Goal: Information Seeking & Learning: Learn about a topic

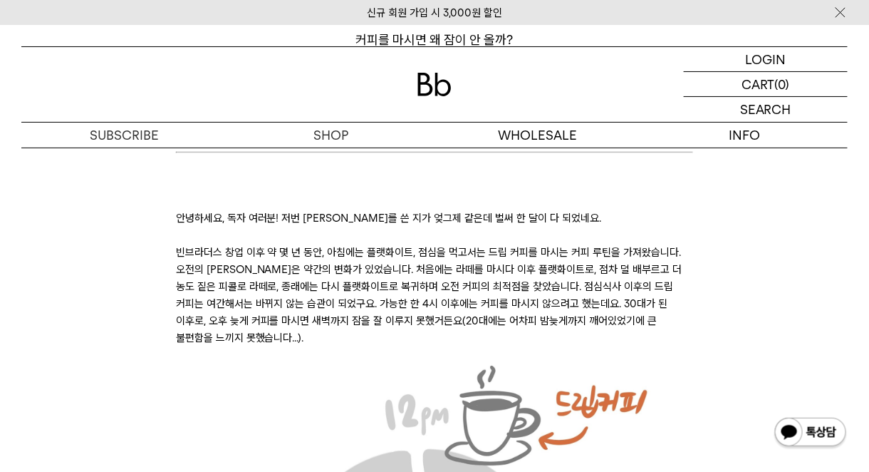
scroll to position [214, 0]
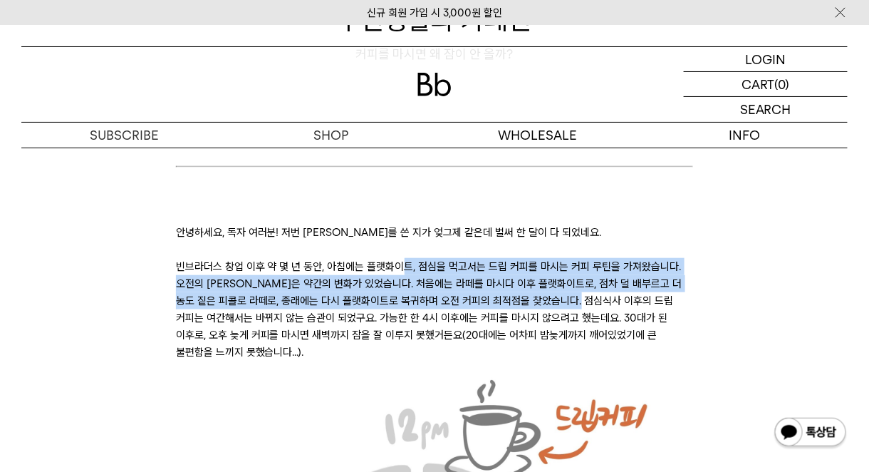
drag, startPoint x: 403, startPoint y: 267, endPoint x: 588, endPoint y: 305, distance: 189.0
click at [588, 305] on p "빈브라더스 창업 이후 약 몇 년 동안, 아침에는 플랫화이트, 점심을 먹고서는 드립 커피를 마시는 커피 루틴을 가져왔습니다. 오전의 [PERSO…" at bounding box center [435, 309] width 518 height 103
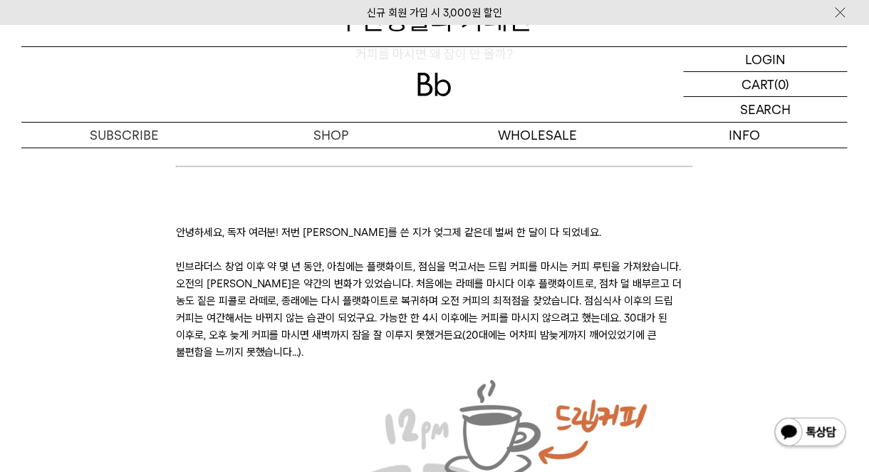
click at [618, 305] on p "빈브라더스 창업 이후 약 몇 년 동안, 아침에는 플랫화이트, 점심을 먹고서는 드립 커피를 마시는 커피 루틴을 가져왔습니다. 오전의 [PERSO…" at bounding box center [435, 309] width 518 height 103
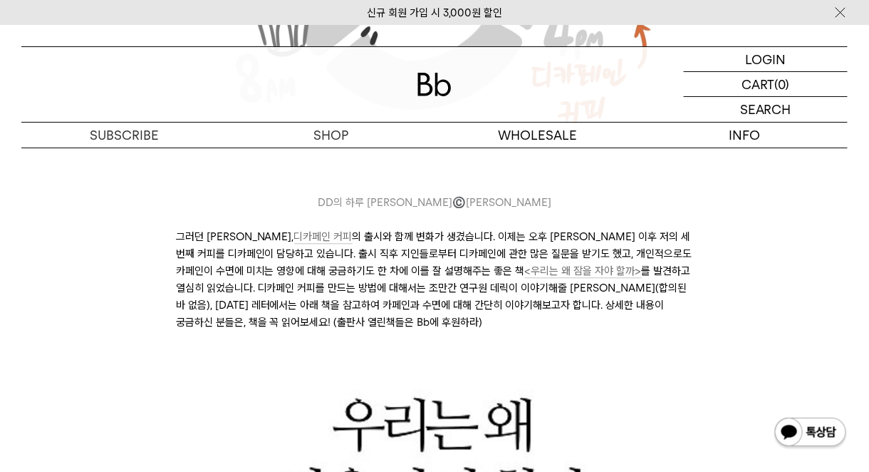
scroll to position [784, 0]
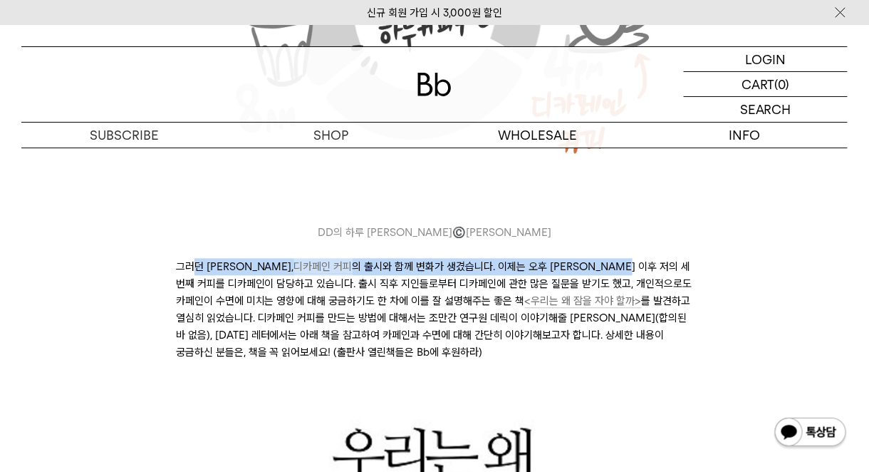
drag, startPoint x: 191, startPoint y: 248, endPoint x: 596, endPoint y: 246, distance: 405.4
click at [596, 258] on p "그러던 커피 루틴이, 디카페인 커피 의 출시와 함께 변화가 생겼습니다. 이제는 오후 [PERSON_NAME] 이후 저의 세 번째 커피를 디카페…" at bounding box center [435, 309] width 518 height 103
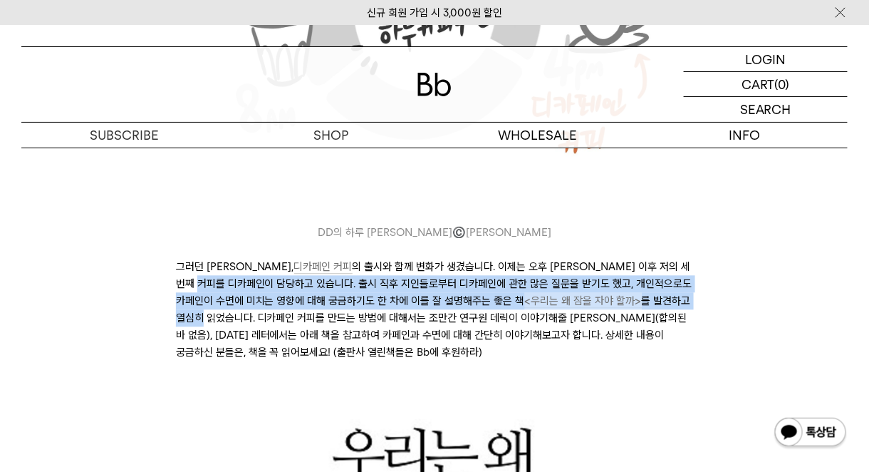
drag, startPoint x: 188, startPoint y: 268, endPoint x: 631, endPoint y: 276, distance: 442.5
click at [613, 277] on p "그러던 커피 루틴이, 디카페인 커피 의 출시와 함께 변화가 생겼습니다. 이제는 오후 [PERSON_NAME] 이후 저의 세 번째 커피를 디카페…" at bounding box center [435, 309] width 518 height 103
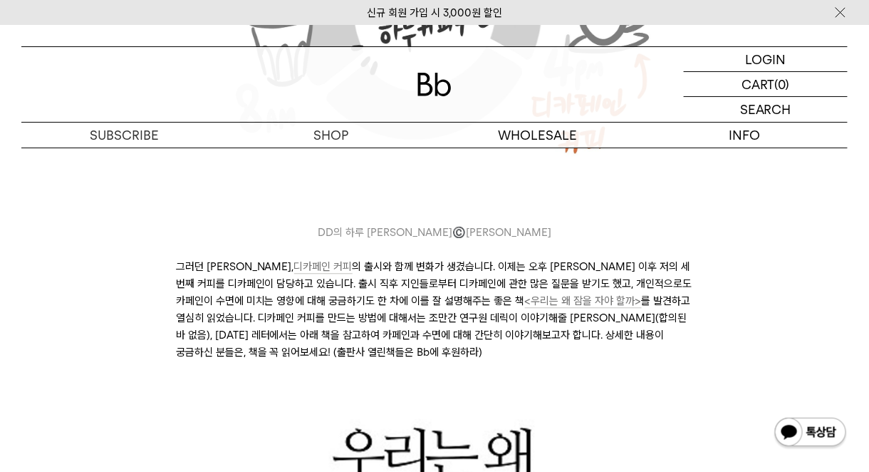
click at [631, 276] on p "그러던 커피 루틴이, 디카페인 커피 의 출시와 함께 변화가 생겼습니다. 이제는 오후 [PERSON_NAME] 이후 저의 세 번째 커피를 디카페…" at bounding box center [435, 309] width 518 height 103
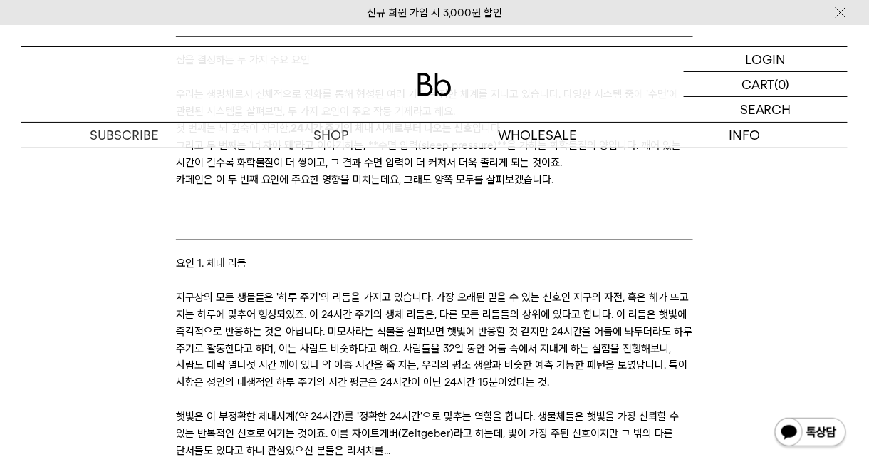
scroll to position [1924, 0]
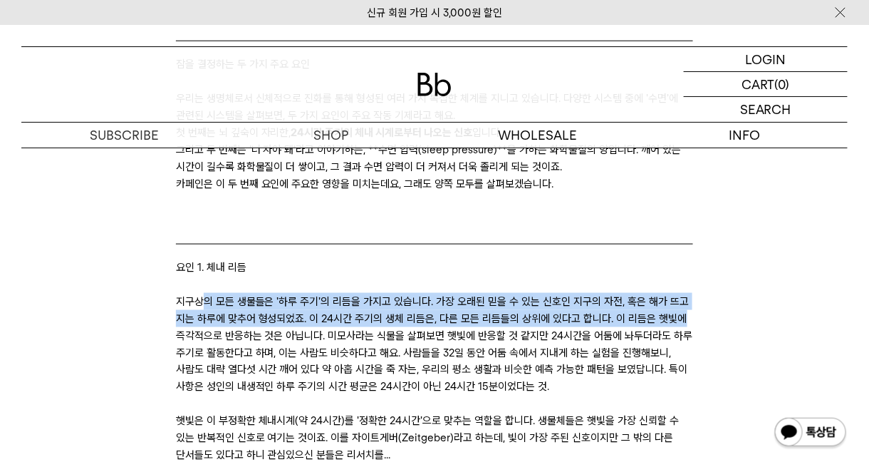
drag, startPoint x: 201, startPoint y: 281, endPoint x: 715, endPoint y: 307, distance: 515.1
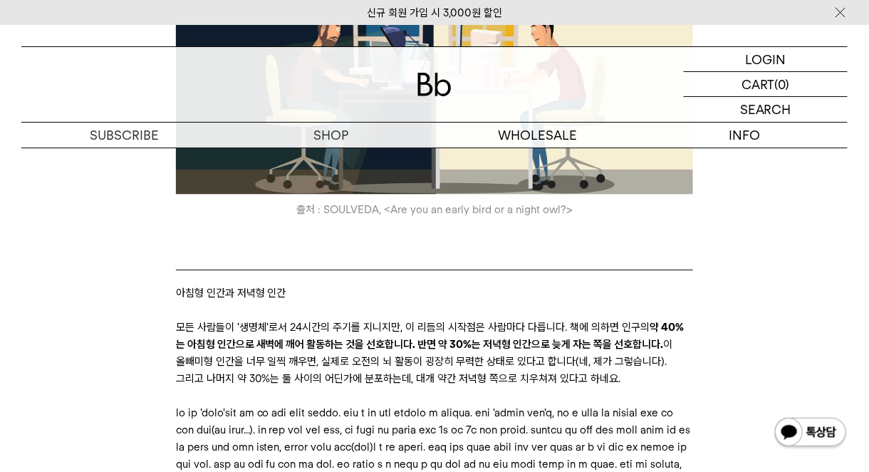
scroll to position [2565, 0]
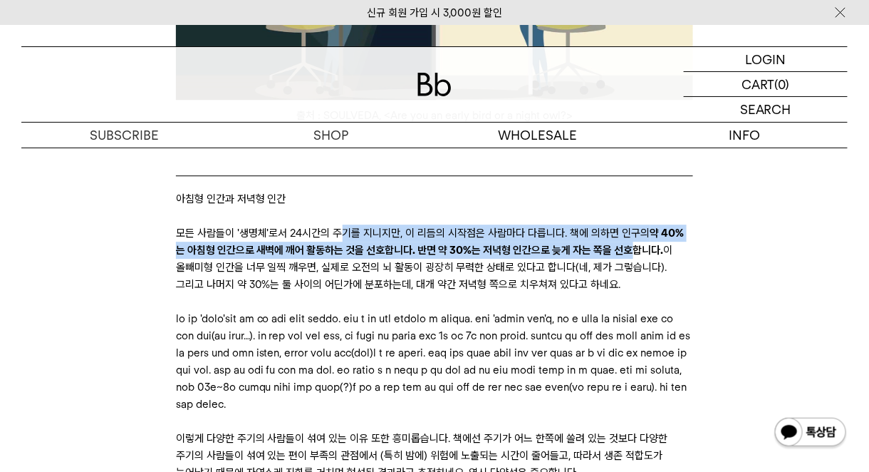
drag, startPoint x: 338, startPoint y: 216, endPoint x: 623, endPoint y: 242, distance: 285.4
click at [623, 242] on p "모든 사람들이 '생명체'로서 24시간의 주기를 지니지만, 이 리듬의 시작점은 사람마다 다릅니다. 책에 의하면 인구의 약 40%는 아침형 인간으…" at bounding box center [435, 258] width 518 height 68
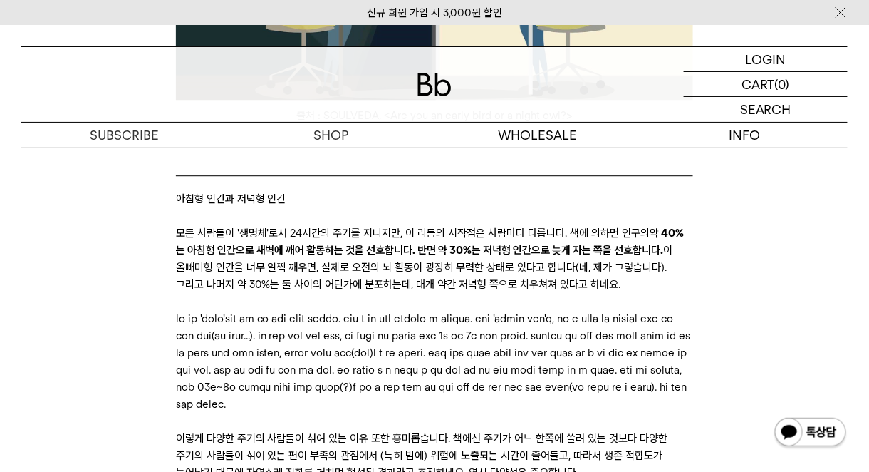
click at [556, 264] on p "모든 사람들이 '생명체'로서 24시간의 주기를 지니지만, 이 리듬의 시작점은 사람마다 다릅니다. 책에 의하면 인구의 약 40%는 아침형 인간으…" at bounding box center [435, 258] width 518 height 68
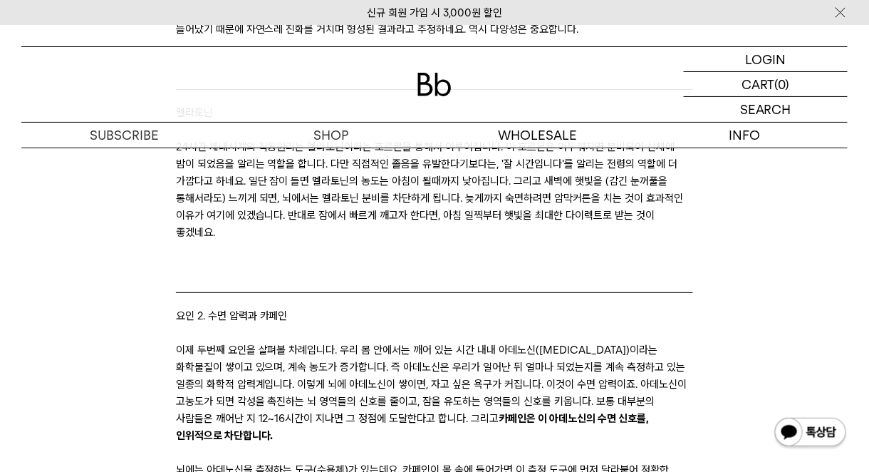
scroll to position [3064, 0]
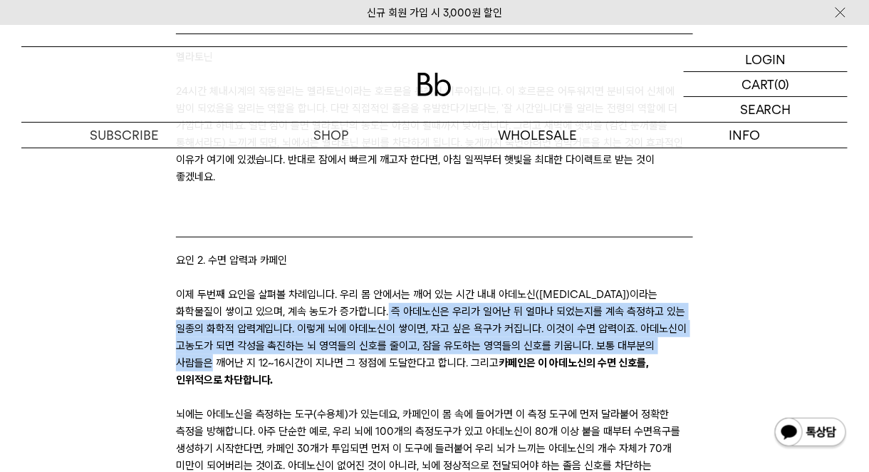
drag, startPoint x: 366, startPoint y: 325, endPoint x: 663, endPoint y: 368, distance: 300.3
click at [663, 368] on p "이제 두번째 요인을 살펴볼 차례입니다. 우리 몸 안에서는 깨어 있는 시간 내내 아데노신([MEDICAL_DATA])이라는 화학물질이 쌓이고 있…" at bounding box center [435, 337] width 518 height 103
